Goal: Task Accomplishment & Management: Manage account settings

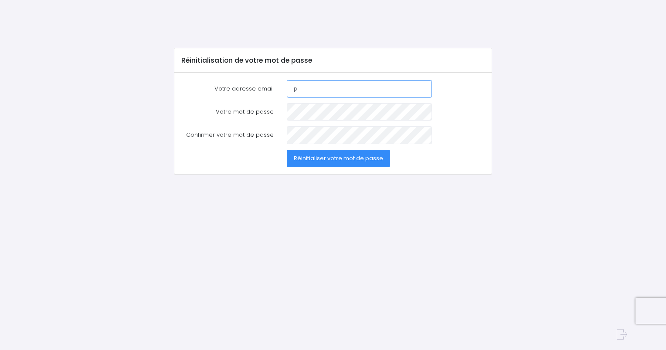
type input "pierre-alain.gellon@spie.com"
click at [328, 159] on span "Réinitialiser votre mot de passe" at bounding box center [338, 158] width 89 height 8
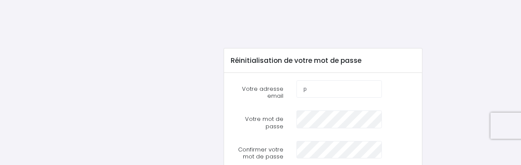
type input "[PERSON_NAME][EMAIL_ADDRESS][DOMAIN_NAME]"
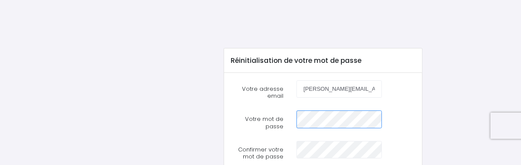
scroll to position [44, 0]
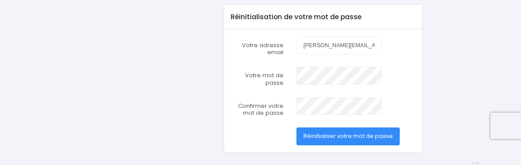
click at [346, 136] on span "Réinitialiser votre mot de passe" at bounding box center [347, 136] width 89 height 8
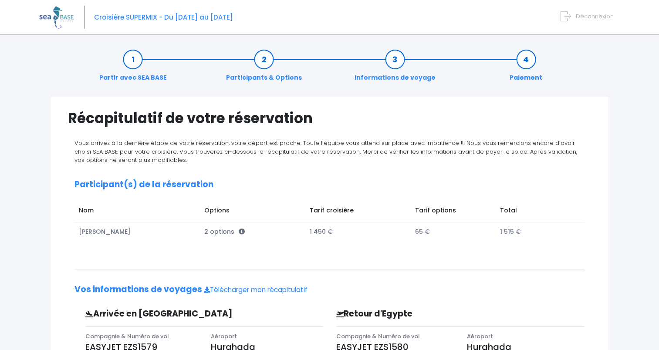
scroll to position [44, 0]
